Goal: Task Accomplishment & Management: Manage account settings

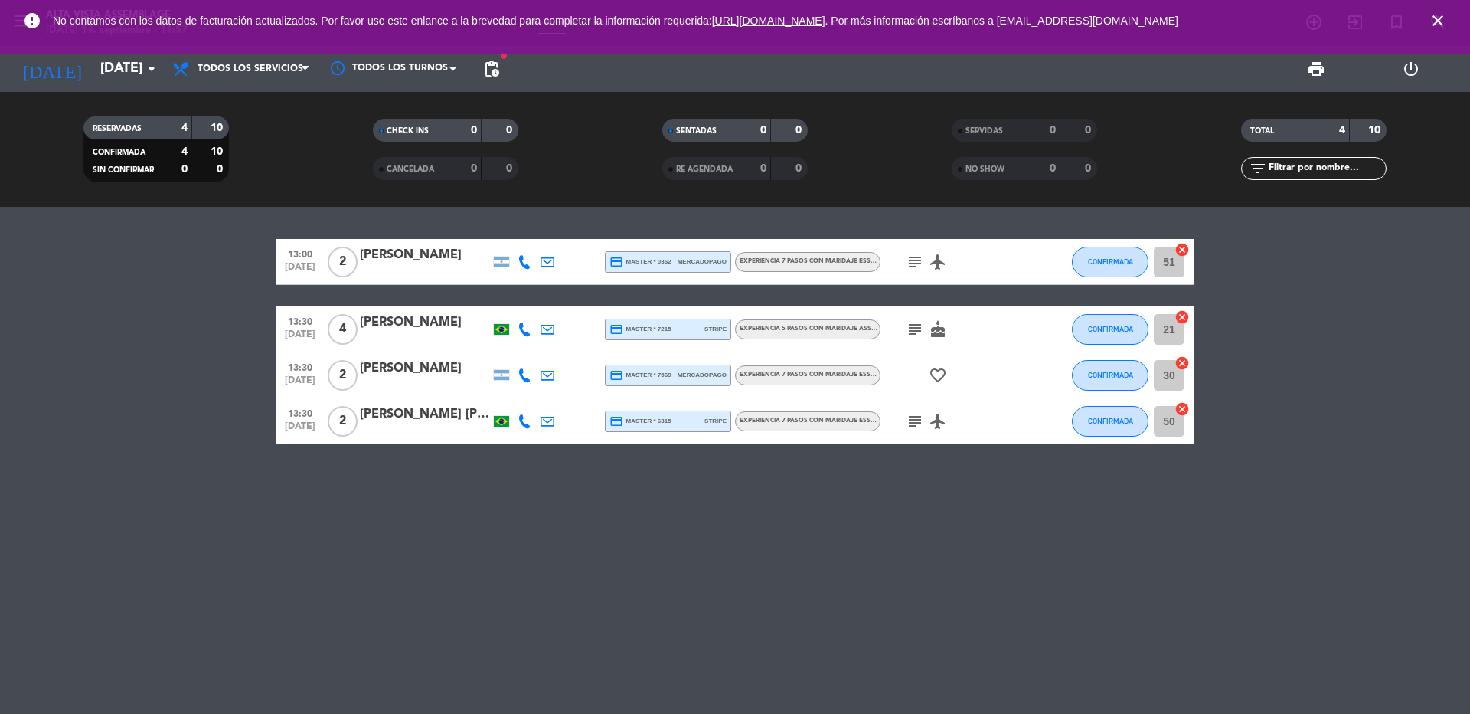
click at [1437, 18] on icon "close" at bounding box center [1438, 20] width 18 height 18
click at [96, 69] on input "[DATE]" at bounding box center [182, 69] width 178 height 31
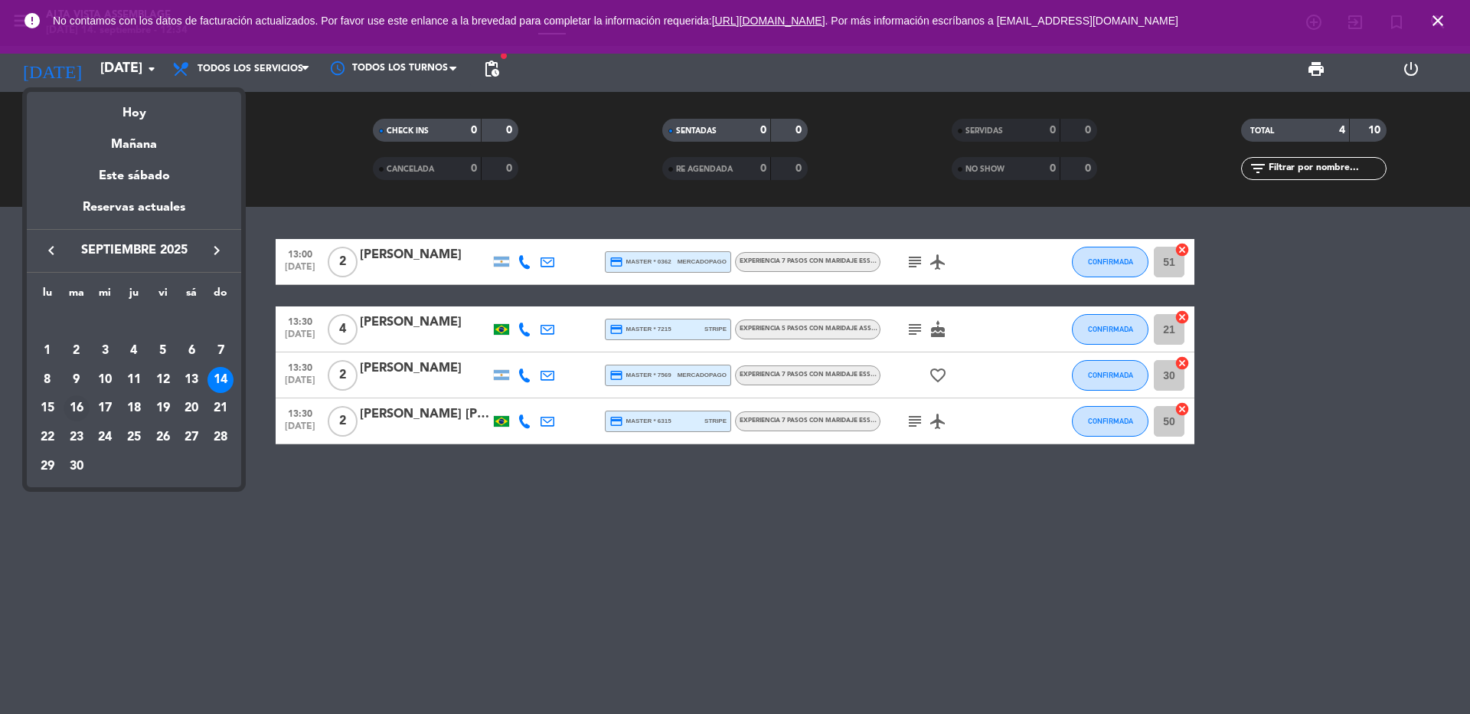
click at [80, 409] on div "16" at bounding box center [77, 408] width 26 height 26
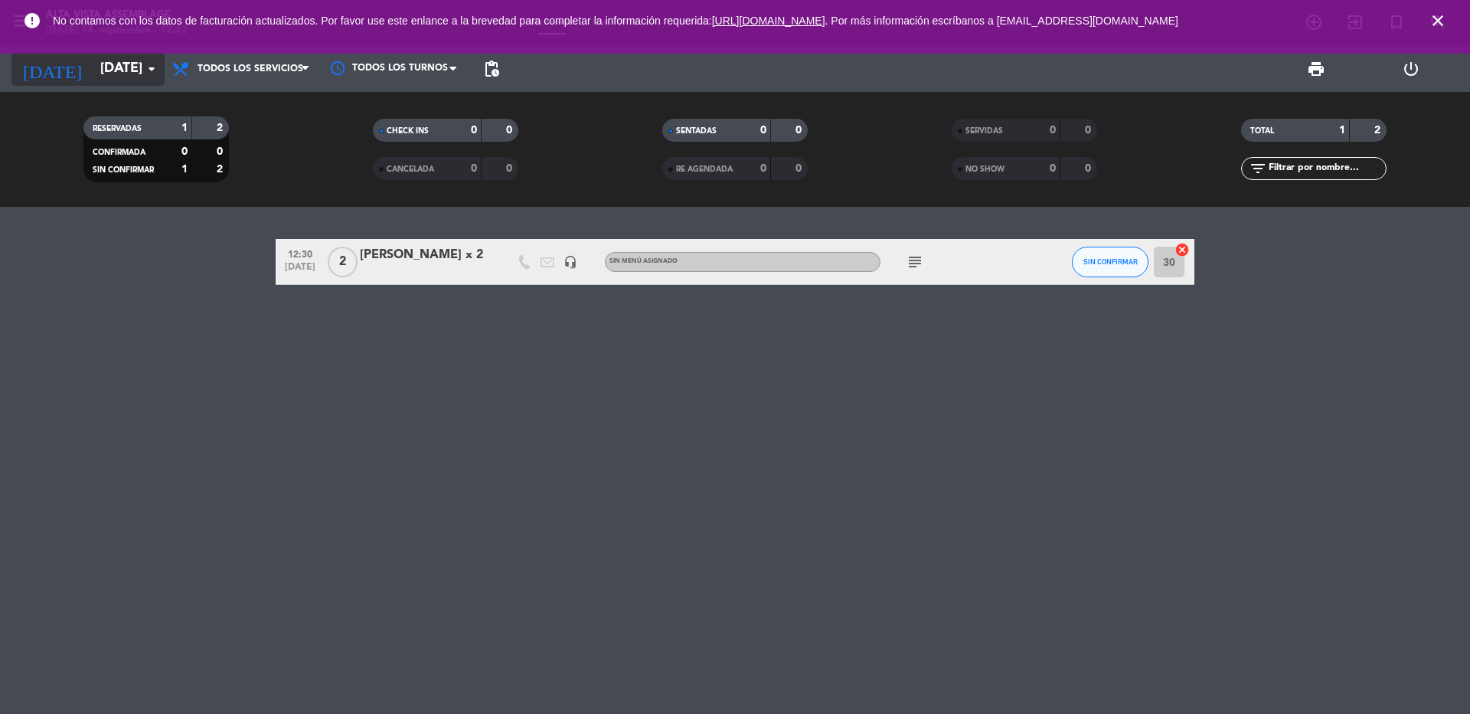
click at [118, 83] on input "[DATE]" at bounding box center [182, 69] width 178 height 31
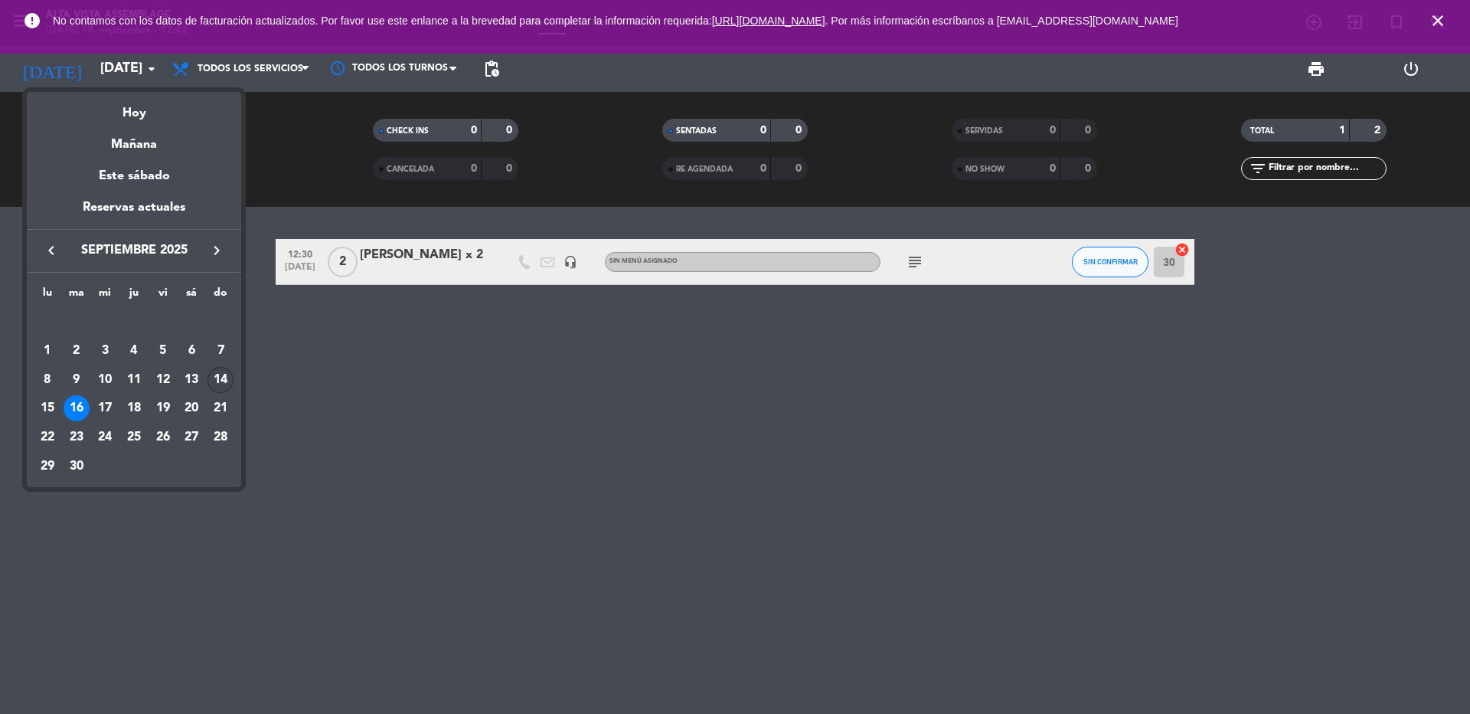
click at [228, 381] on div "14" at bounding box center [221, 380] width 26 height 26
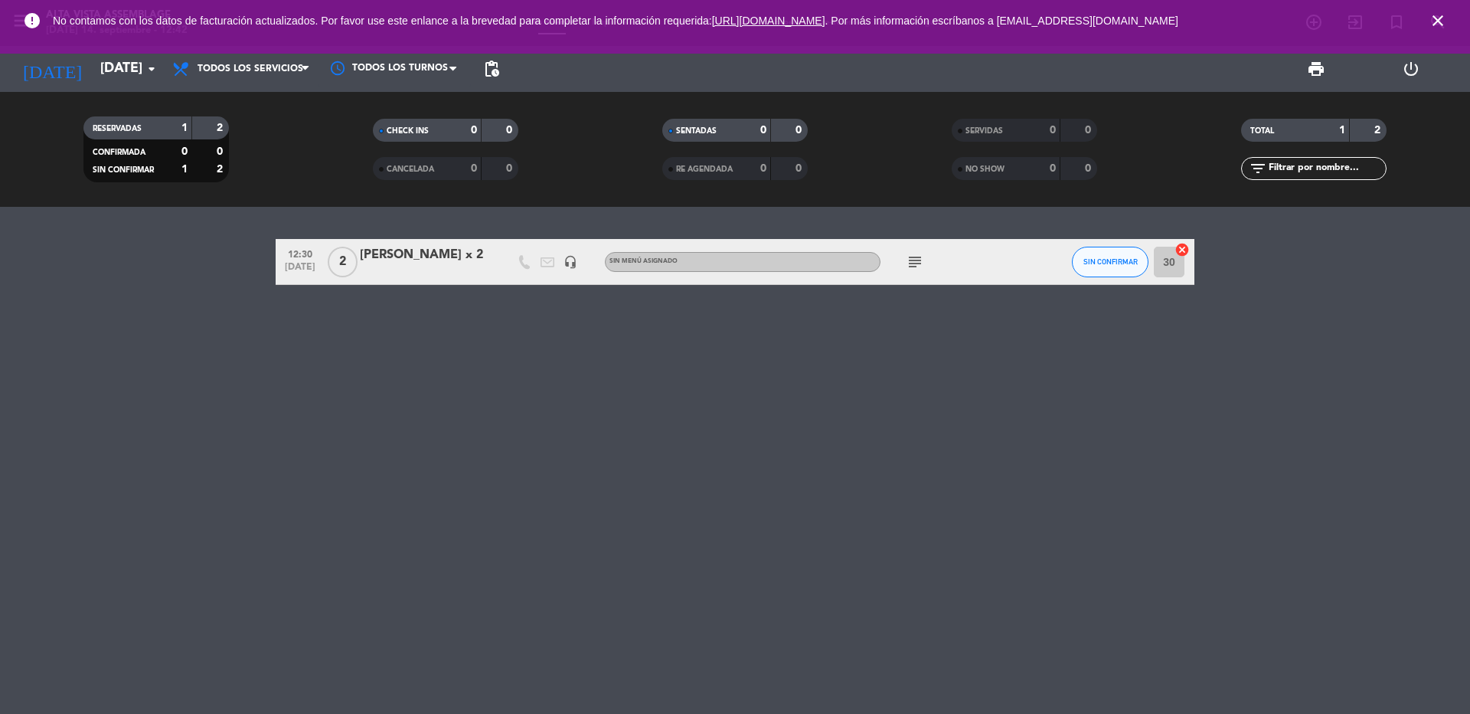
type input "[DATE]"
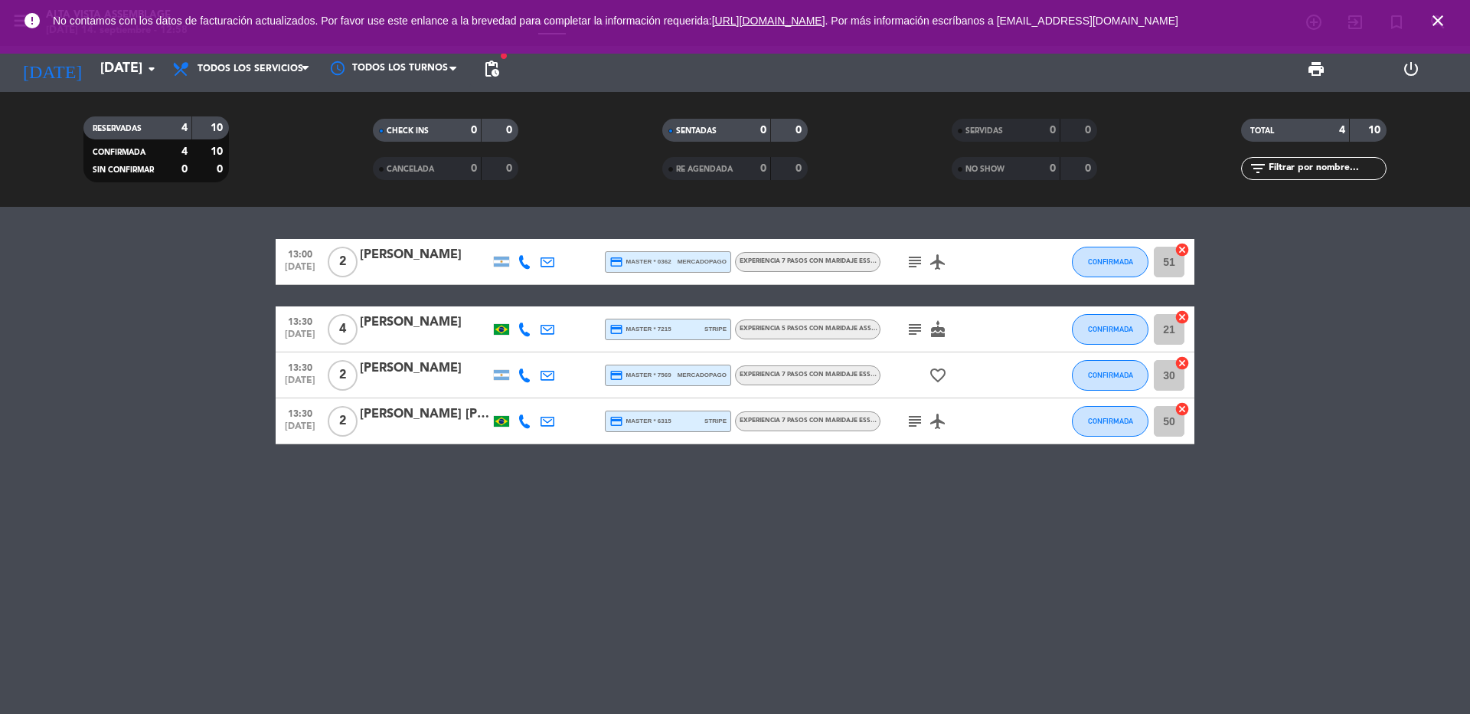
click at [1437, 22] on icon "close" at bounding box center [1438, 20] width 18 height 18
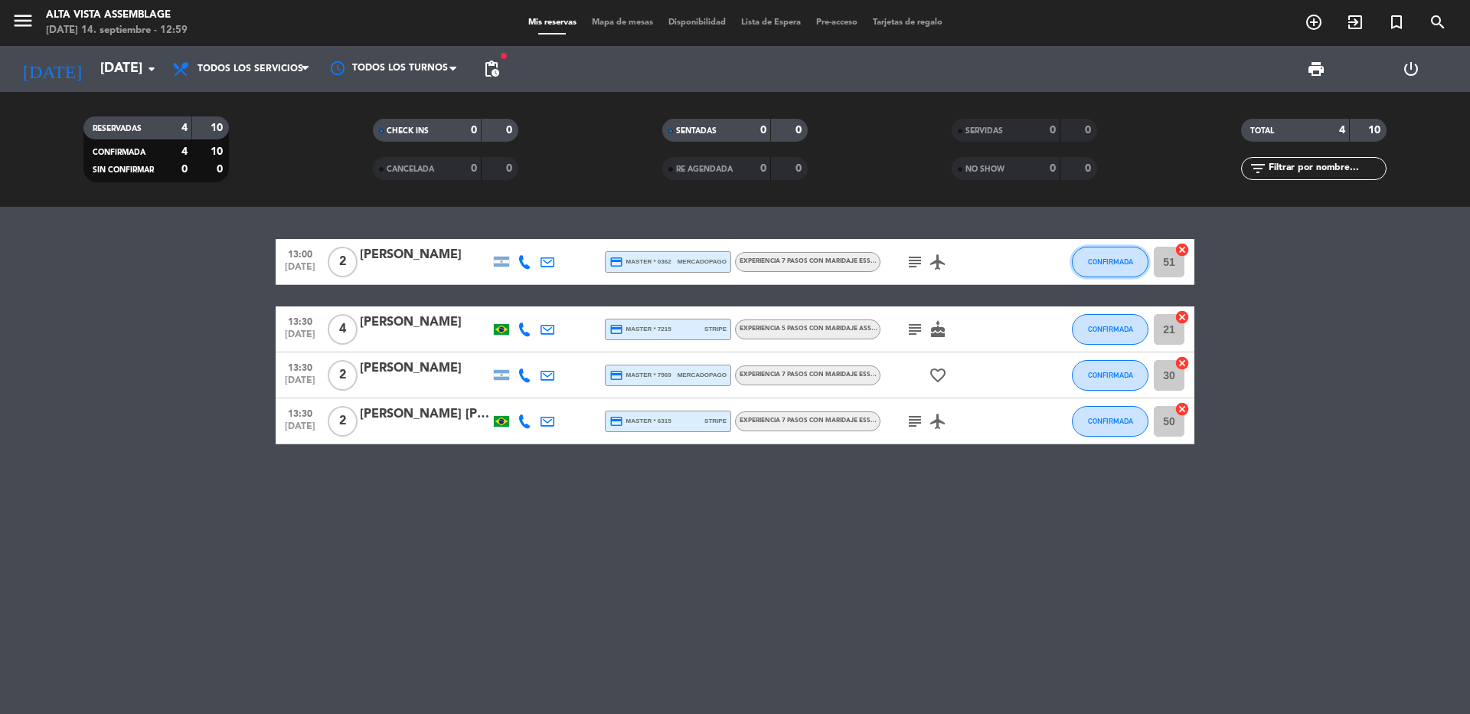
click at [1123, 260] on span "CONFIRMADA" at bounding box center [1110, 261] width 45 height 8
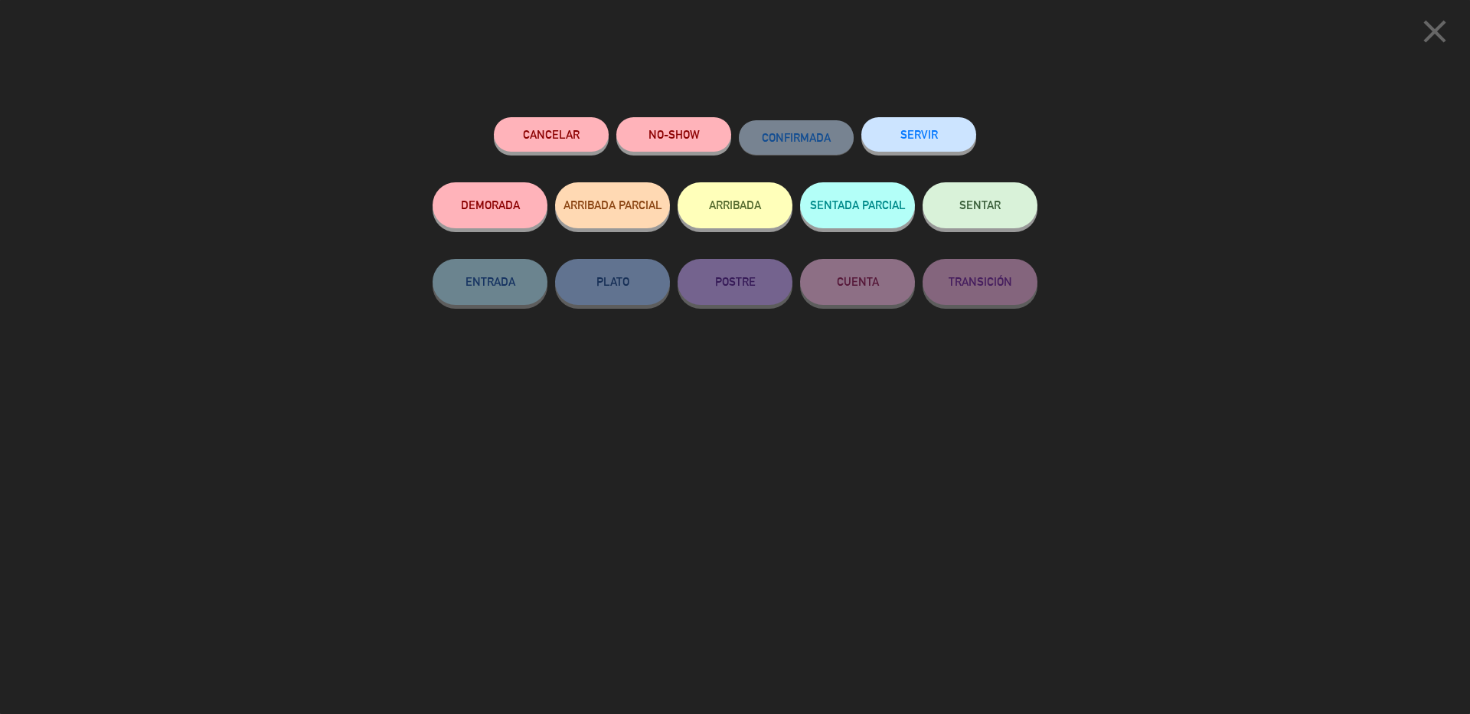
click at [985, 208] on span "SENTAR" at bounding box center [979, 204] width 41 height 13
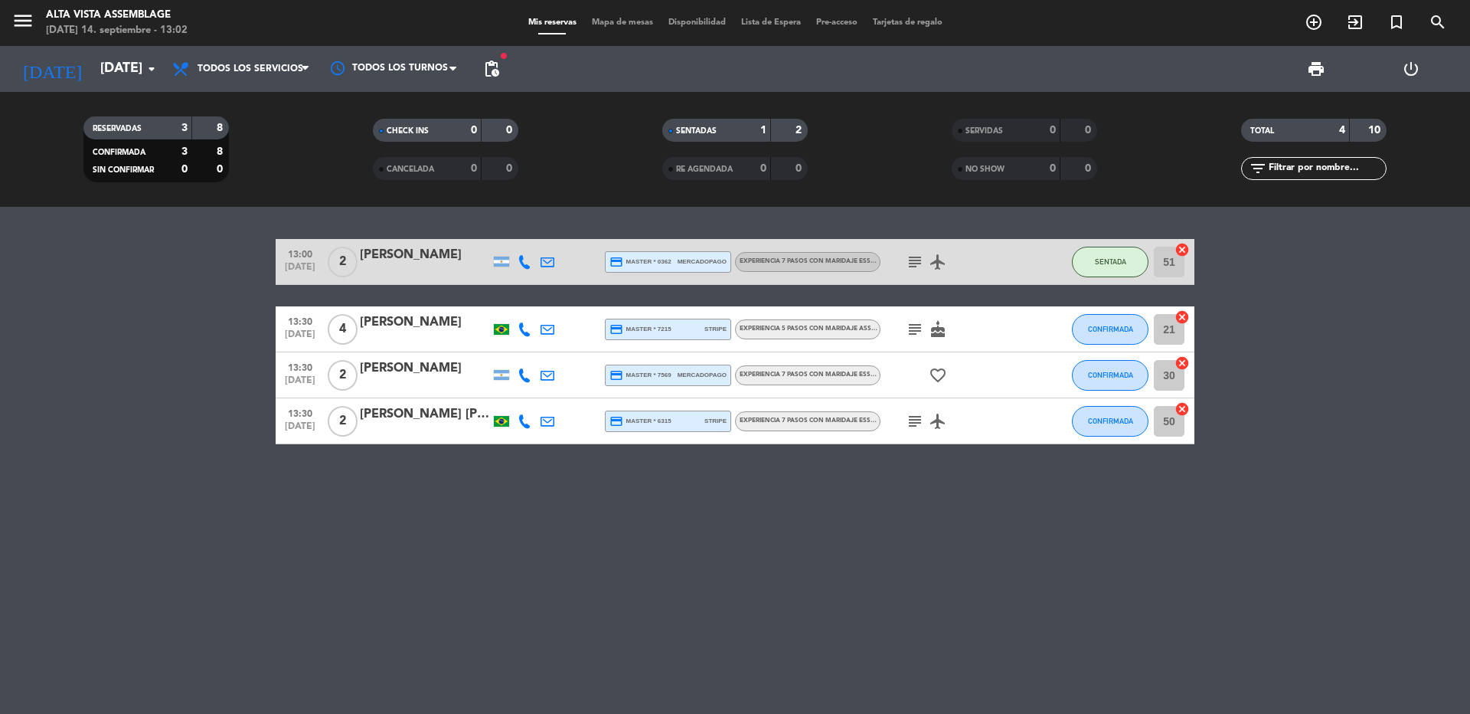
click at [917, 254] on icon "subject" at bounding box center [915, 262] width 18 height 18
click at [819, 267] on div "Experiencia 7 pasos con maridaje Essence" at bounding box center [807, 262] width 145 height 20
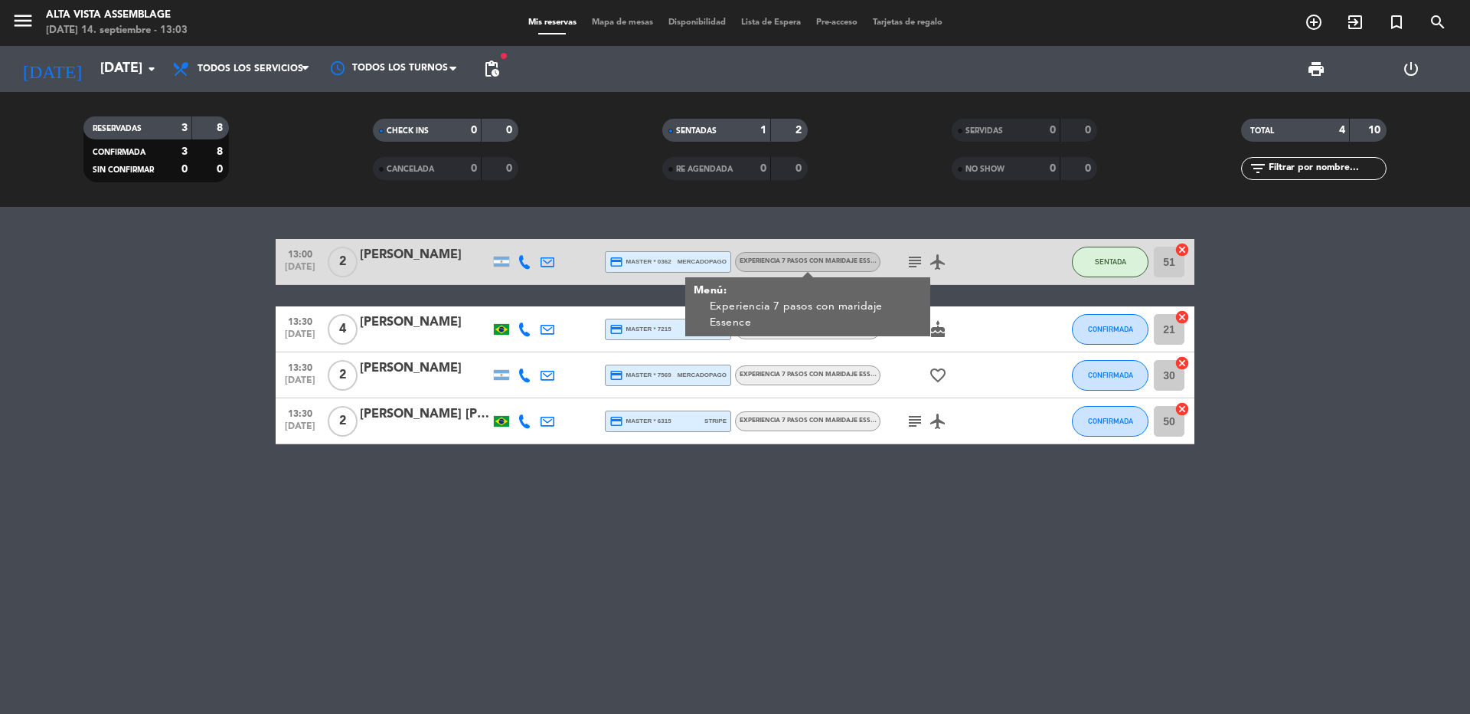
click at [729, 591] on div "13:00 [DATE] 2 [PERSON_NAME] credit_card master * 0362 mercadopago Experiencia …" at bounding box center [735, 460] width 1470 height 507
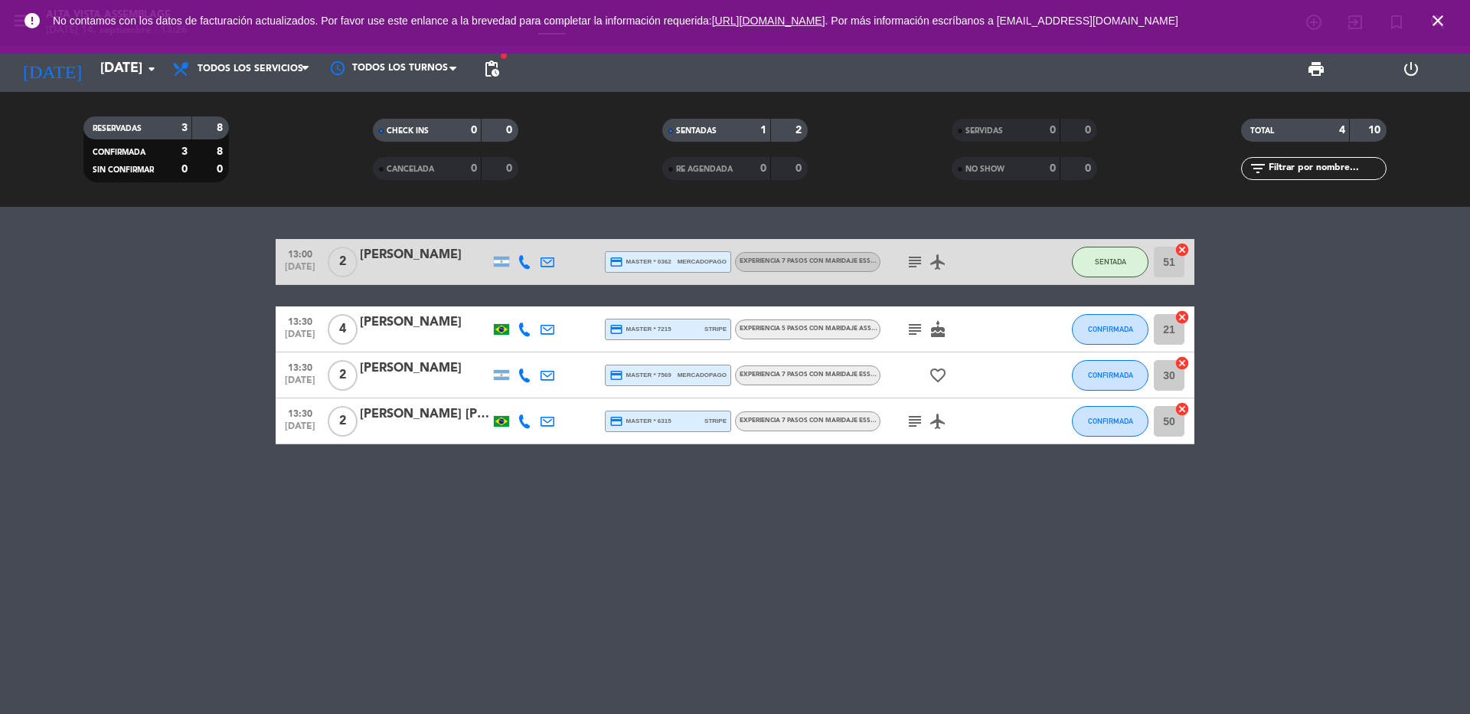
click at [413, 366] on div "[PERSON_NAME]" at bounding box center [425, 368] width 130 height 20
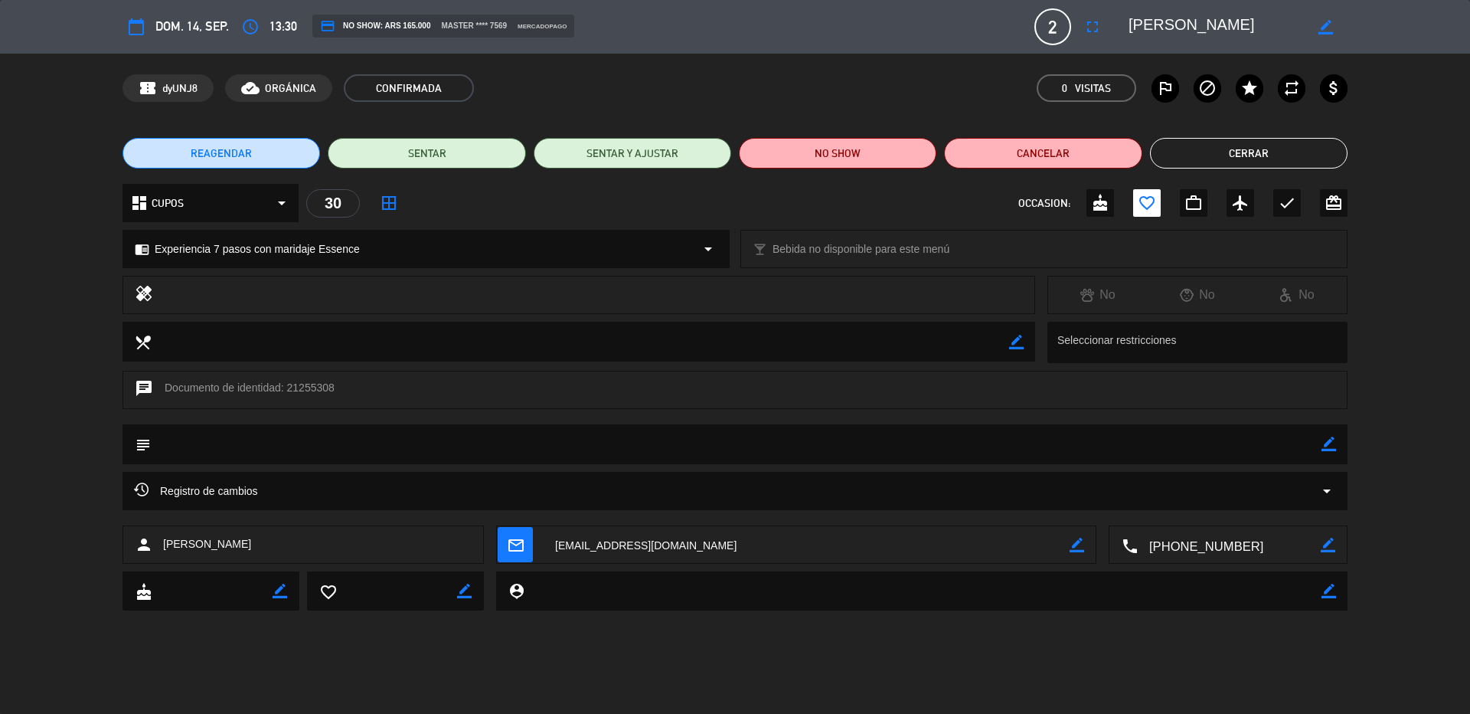
click at [1195, 159] on button "Cerrar" at bounding box center [1249, 153] width 198 height 31
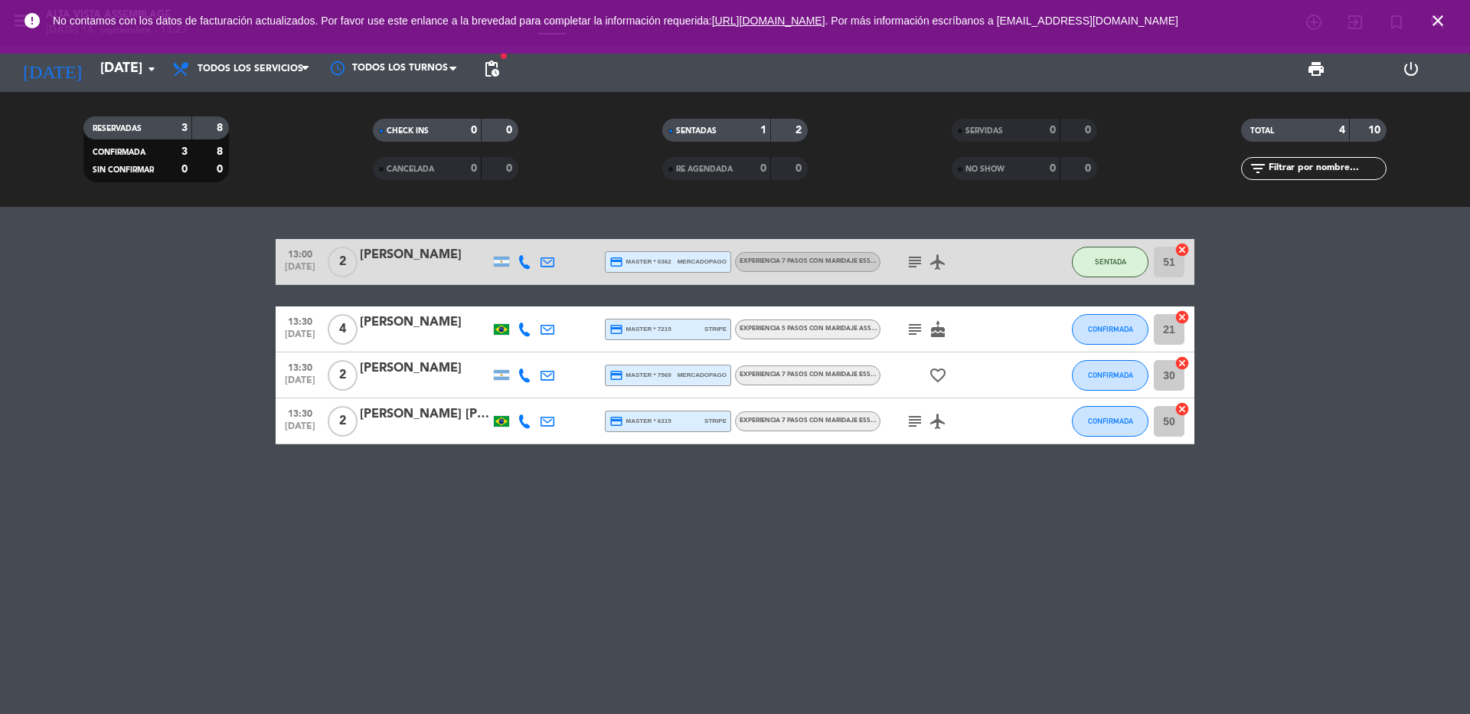
click at [452, 371] on div "[PERSON_NAME]" at bounding box center [425, 368] width 130 height 20
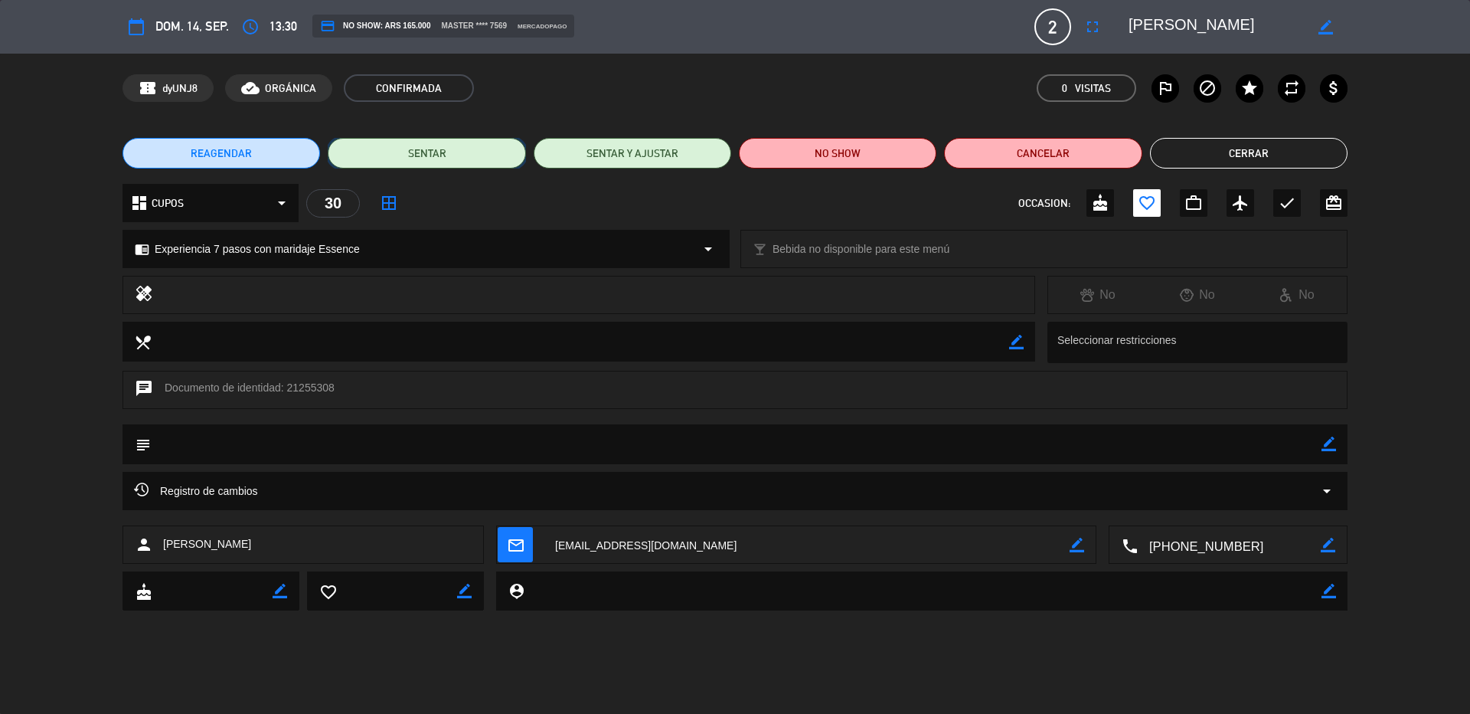
click at [445, 148] on button "SENTAR" at bounding box center [427, 153] width 198 height 31
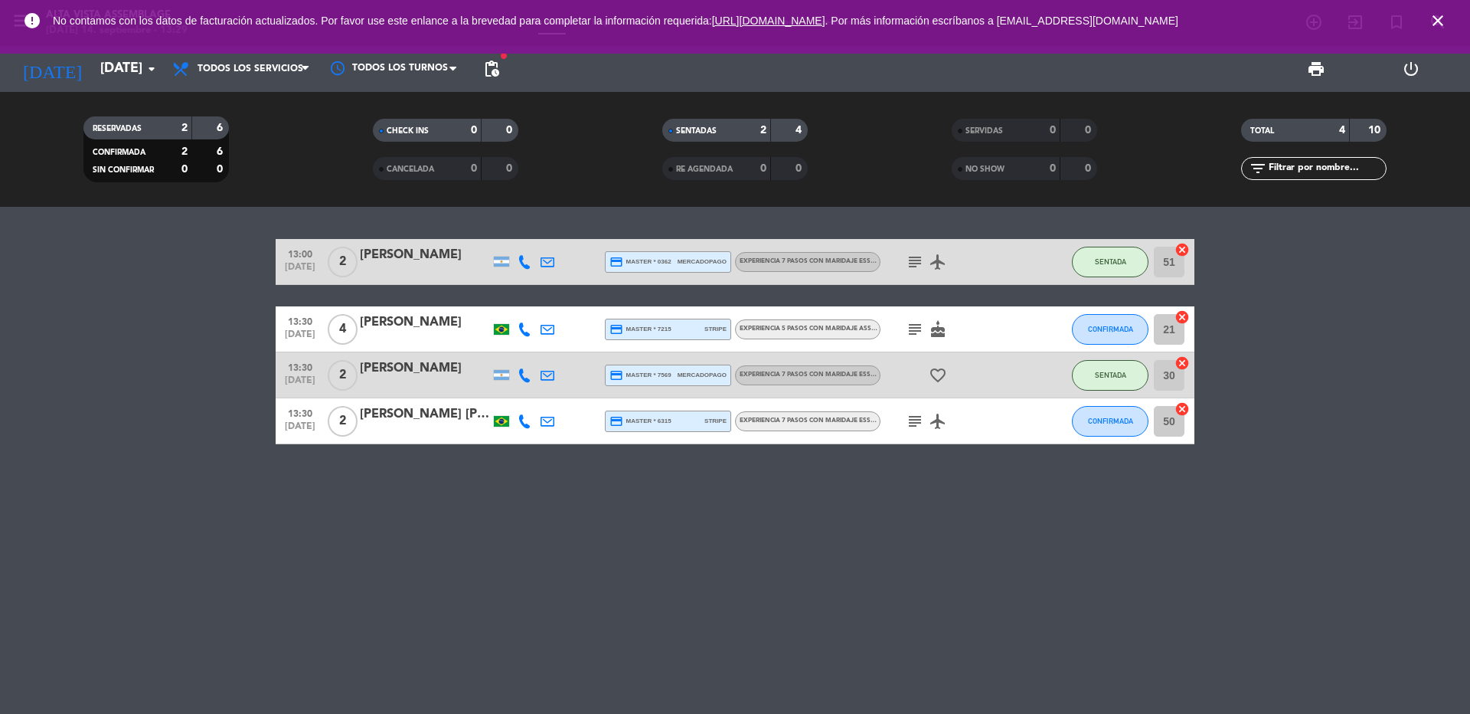
click at [427, 253] on div "[PERSON_NAME]" at bounding box center [425, 255] width 130 height 20
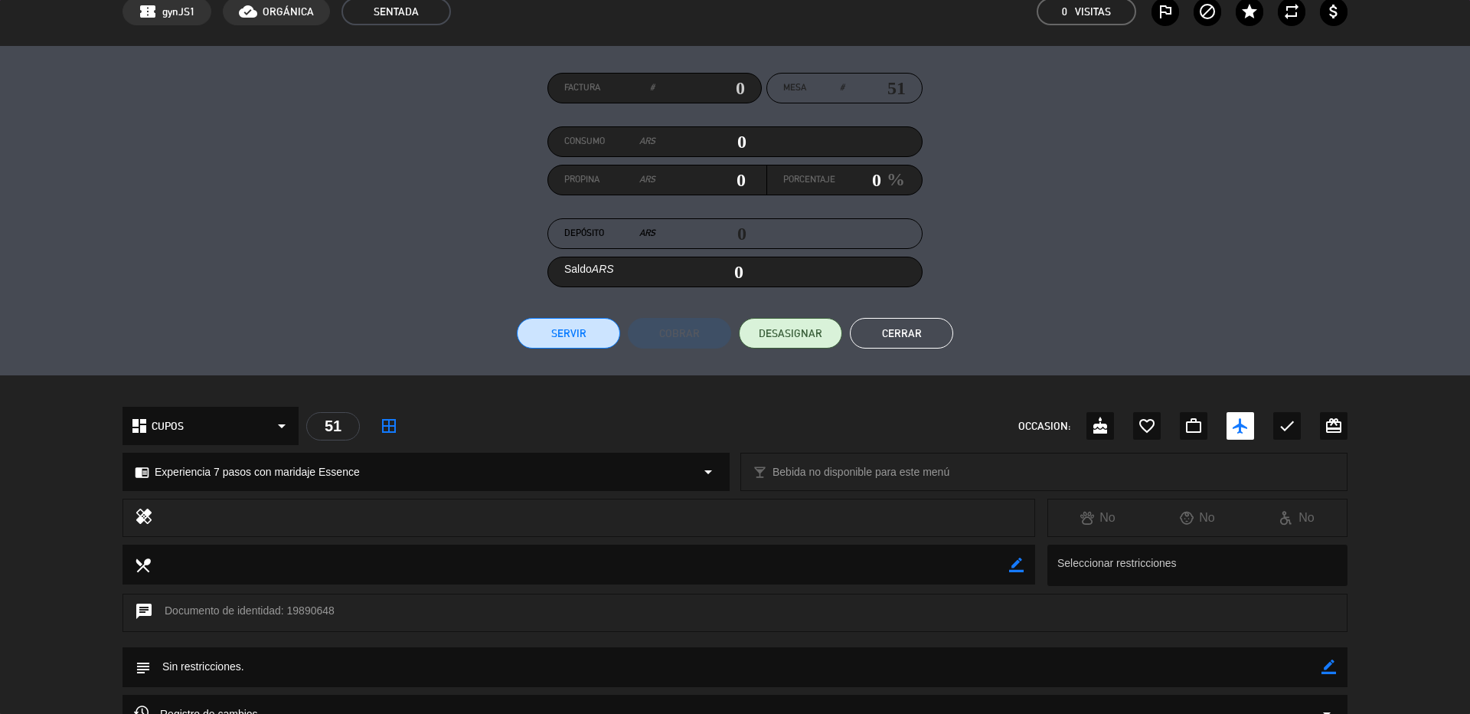
scroll to position [242, 0]
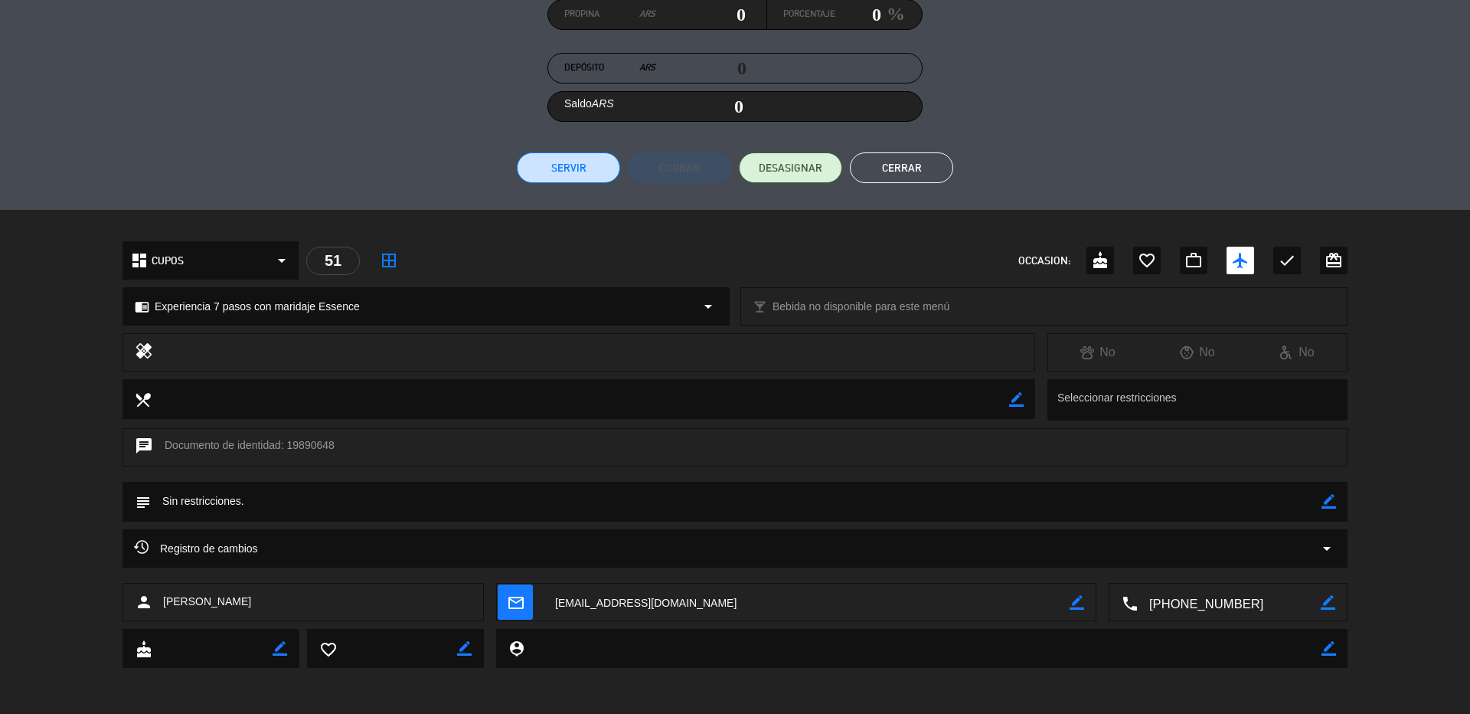
click at [1322, 505] on icon "border_color" at bounding box center [1329, 501] width 15 height 15
click at [444, 499] on textarea at bounding box center [736, 501] width 1171 height 39
click at [551, 500] on textarea at bounding box center [736, 501] width 1171 height 39
click at [695, 501] on textarea at bounding box center [736, 501] width 1171 height 39
click at [783, 496] on textarea at bounding box center [736, 501] width 1171 height 39
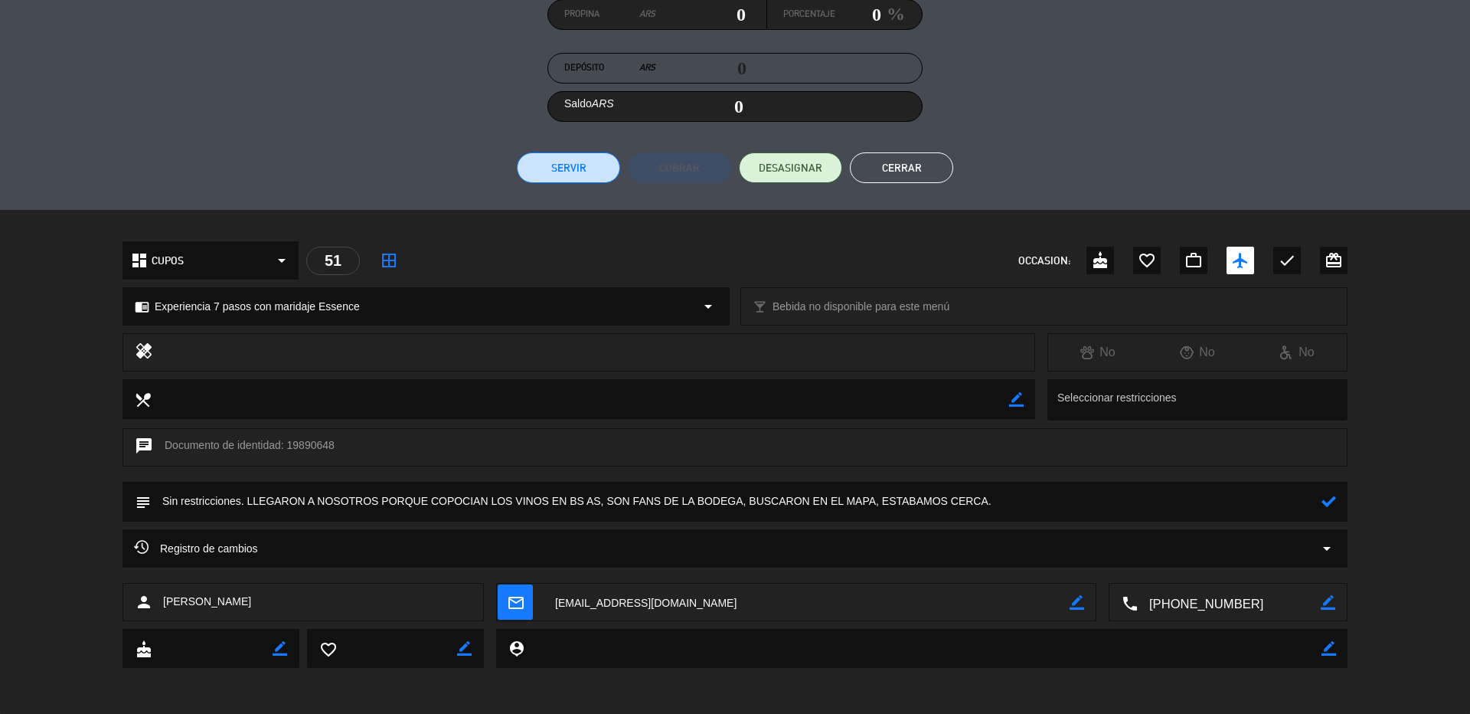
type textarea "Sin restricciones. LLEGARON A NOSOTROS PORQUE COPOCIAN LOS VINOS EN BS AS, SON …"
click at [1322, 502] on icon at bounding box center [1329, 501] width 15 height 15
click at [915, 172] on button "Cerrar" at bounding box center [901, 167] width 103 height 31
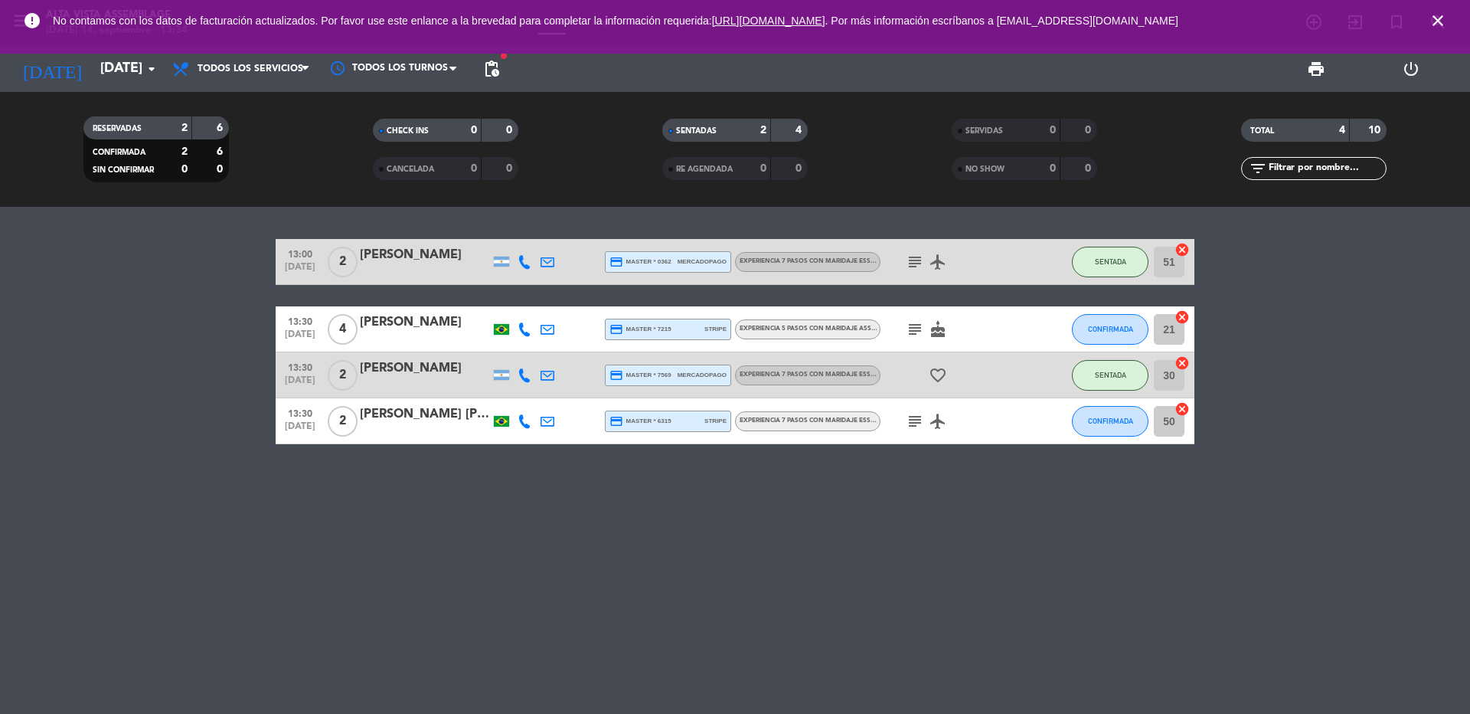
click at [429, 374] on div "[PERSON_NAME]" at bounding box center [425, 368] width 130 height 20
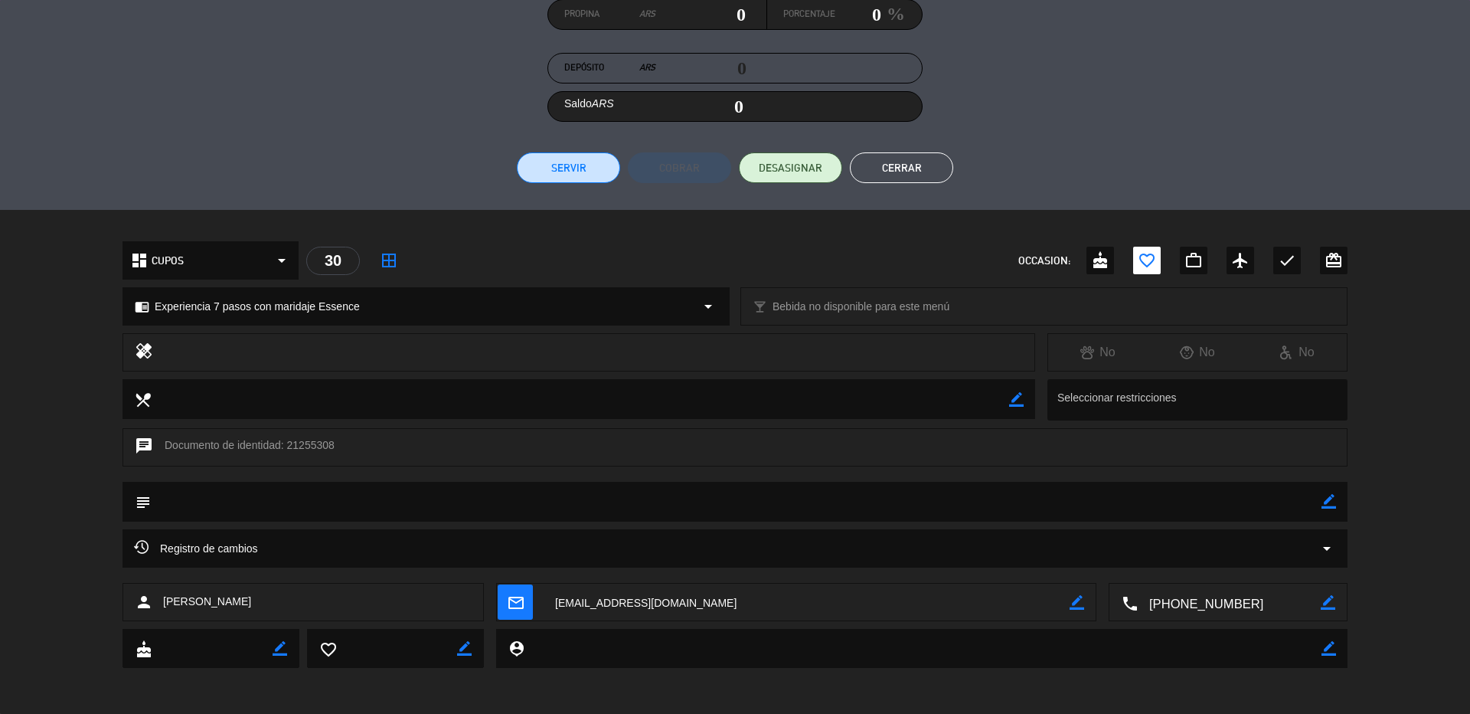
drag, startPoint x: 1320, startPoint y: 502, endPoint x: 1311, endPoint y: 499, distance: 9.5
click at [1322, 499] on icon "border_color" at bounding box center [1329, 501] width 15 height 15
click at [366, 508] on textarea at bounding box center [736, 501] width 1171 height 39
type textarea "c"
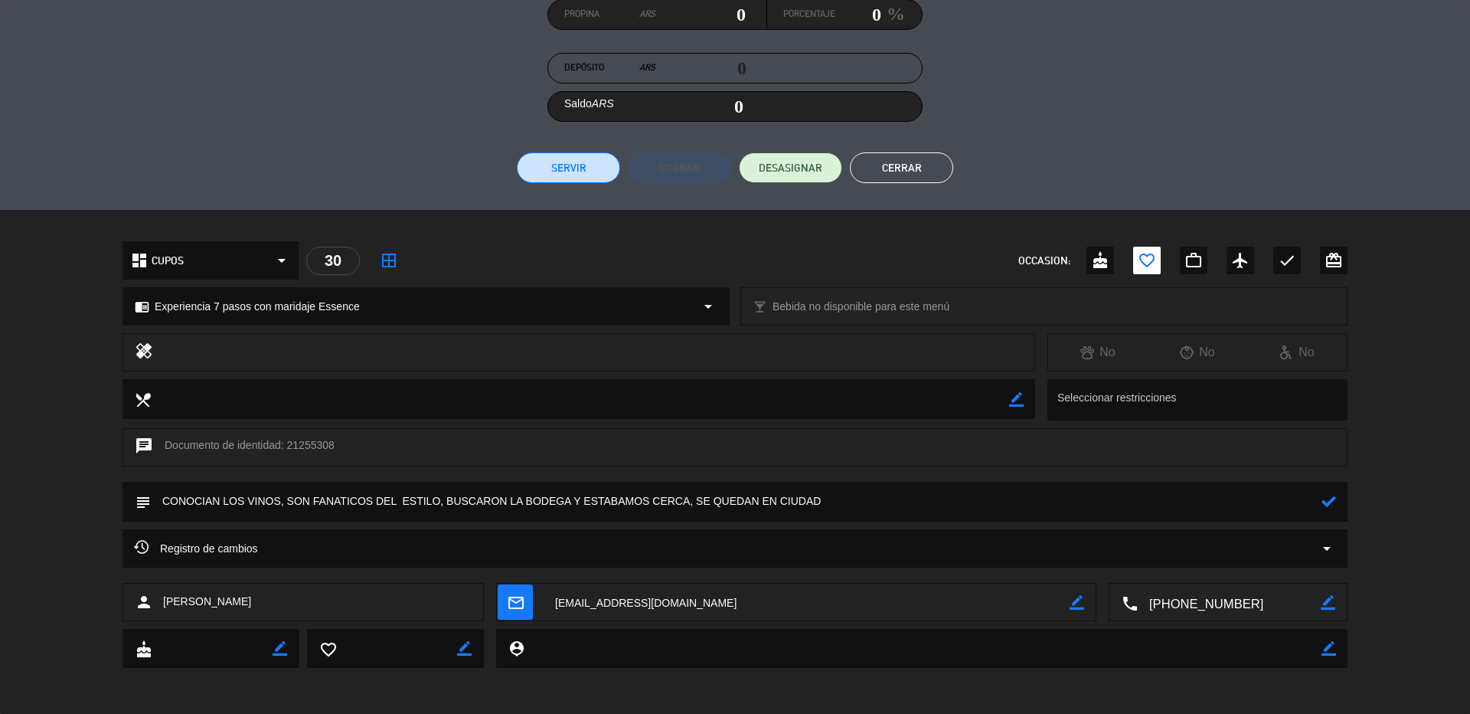
type textarea "CONOCIAN LOS VINOS, SON FANATICOS DEL ESTILO, BUSCARON LA BODEGA Y ESTABAMOS CE…"
click at [1322, 500] on icon at bounding box center [1329, 501] width 15 height 15
click at [897, 166] on button "Cerrar" at bounding box center [901, 167] width 103 height 31
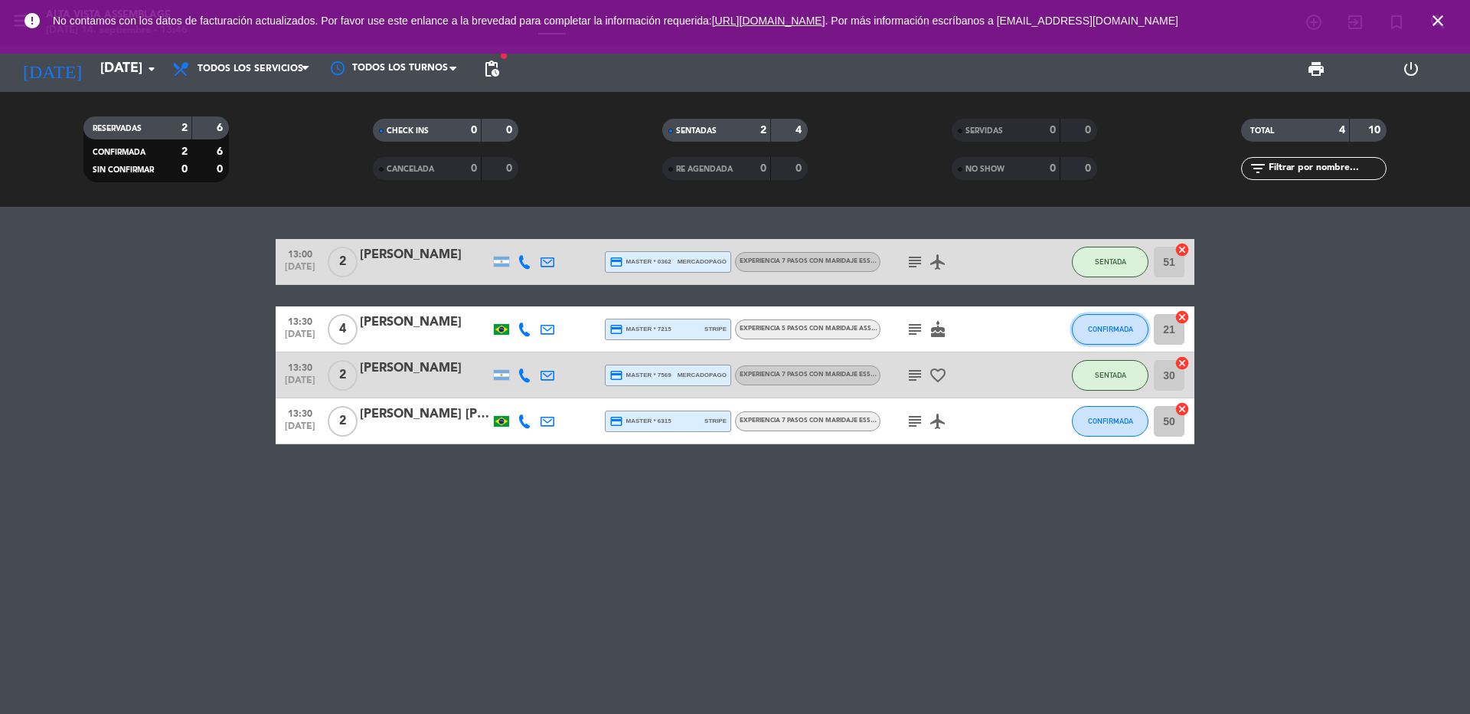
click at [1110, 323] on button "CONFIRMADA" at bounding box center [1110, 329] width 77 height 31
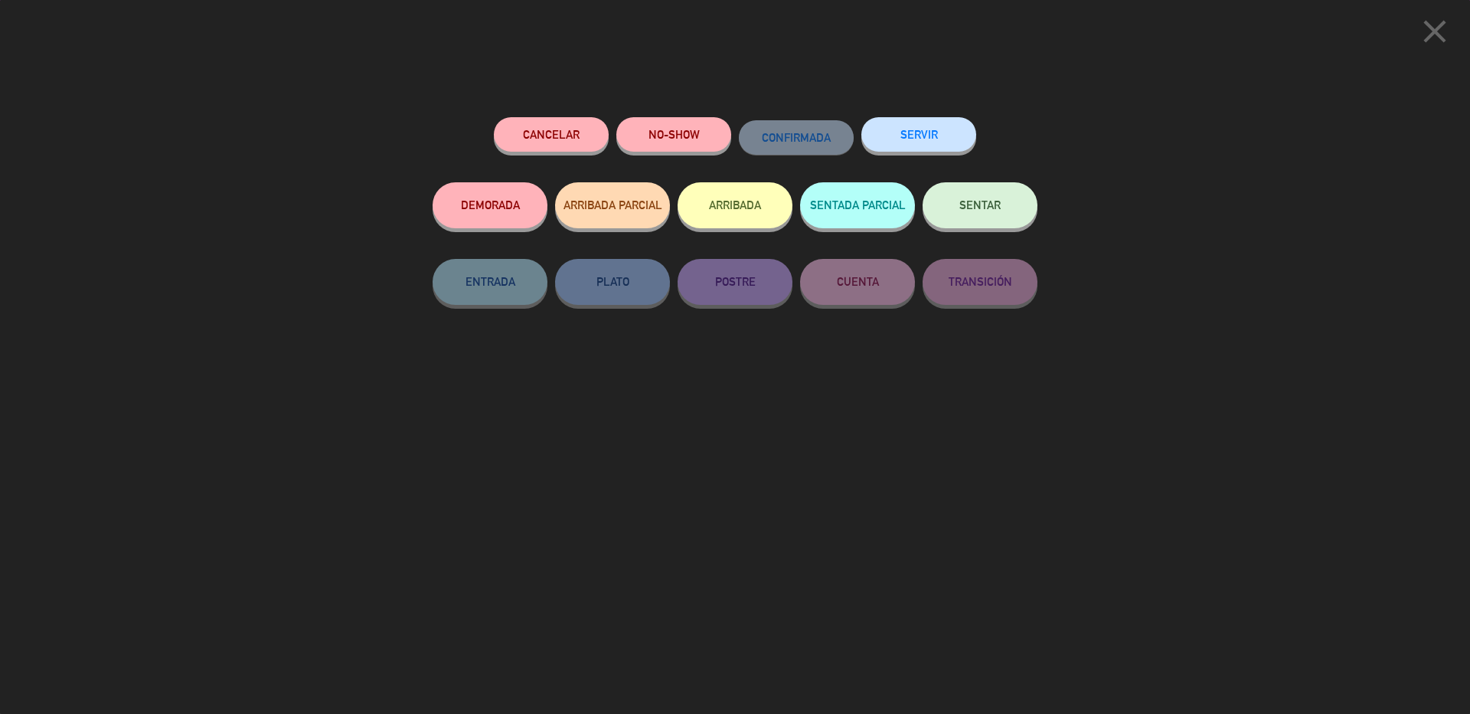
click at [995, 204] on span "SENTAR" at bounding box center [979, 204] width 41 height 13
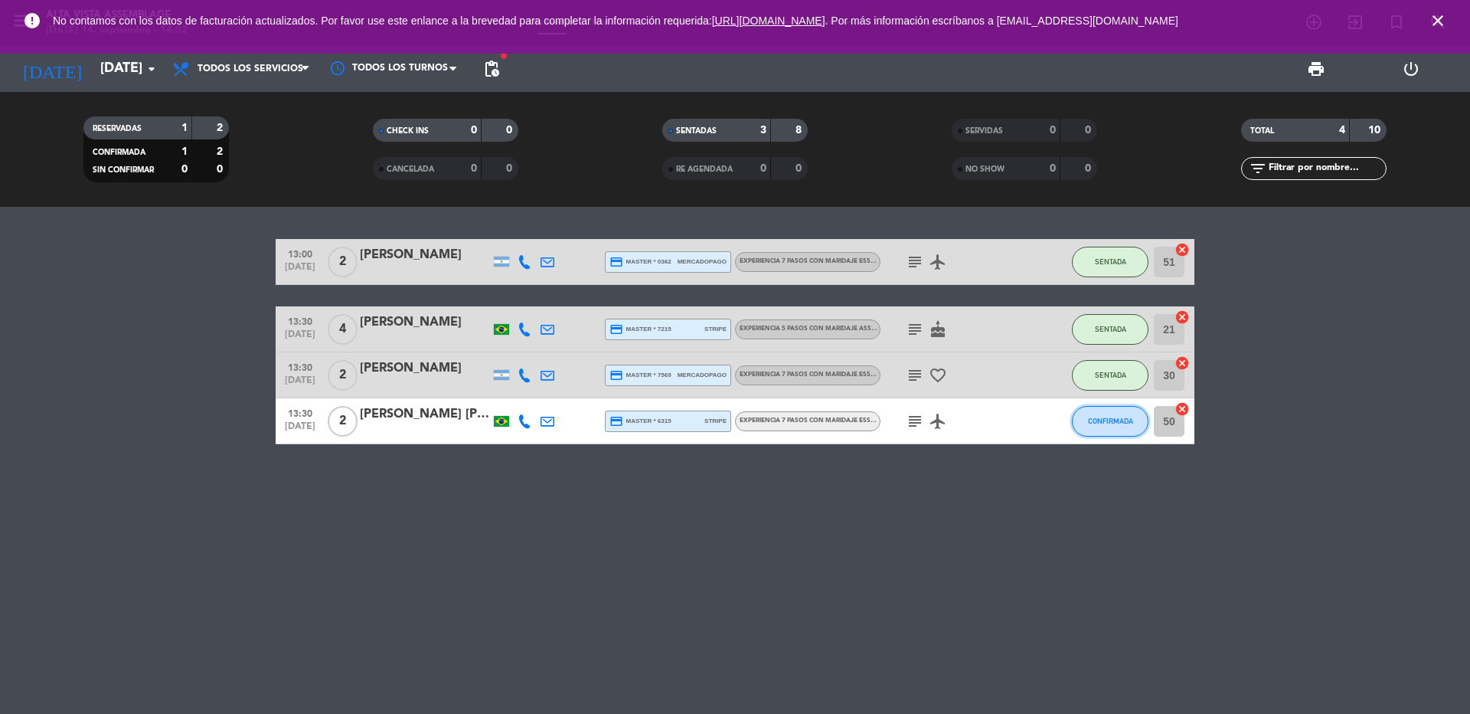
click at [1109, 423] on span "CONFIRMADA" at bounding box center [1110, 421] width 45 height 8
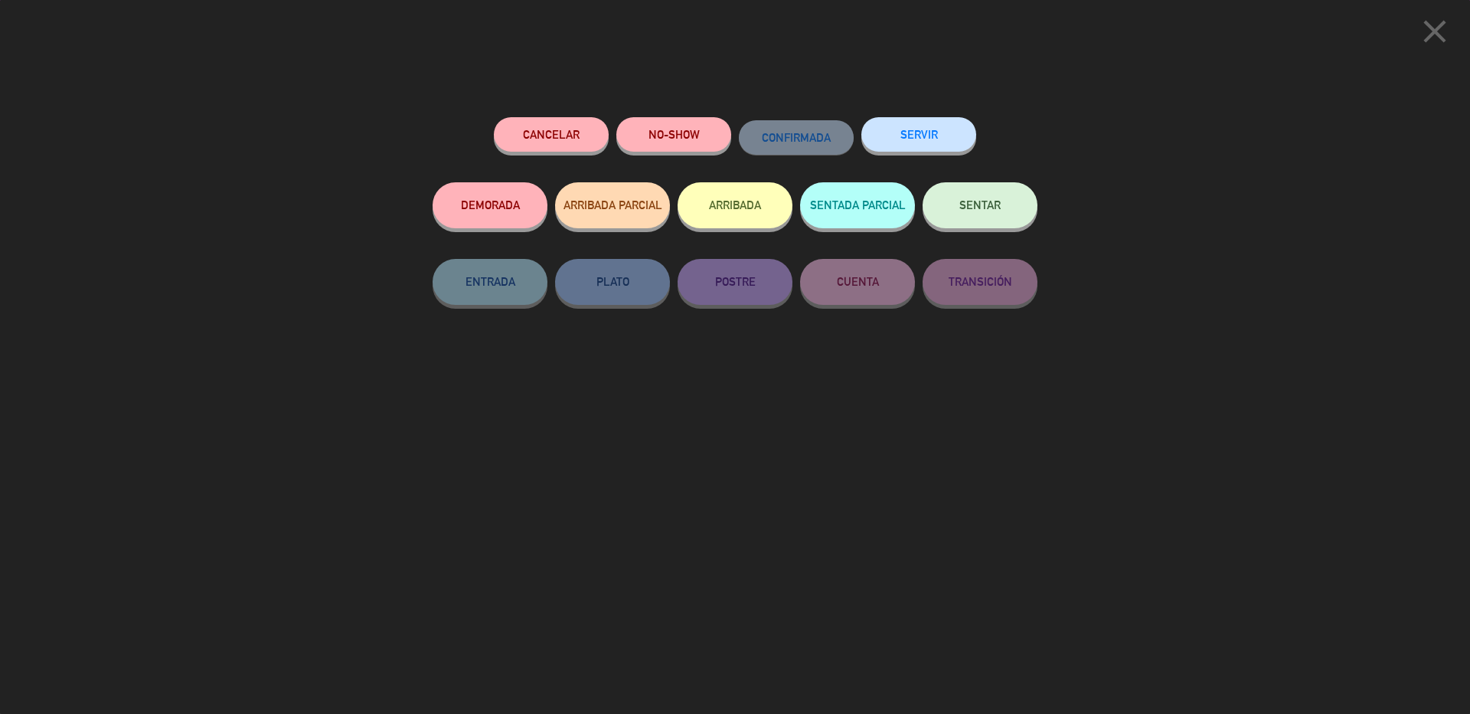
click at [970, 216] on button "SENTAR" at bounding box center [980, 205] width 115 height 46
